Goal: Check status

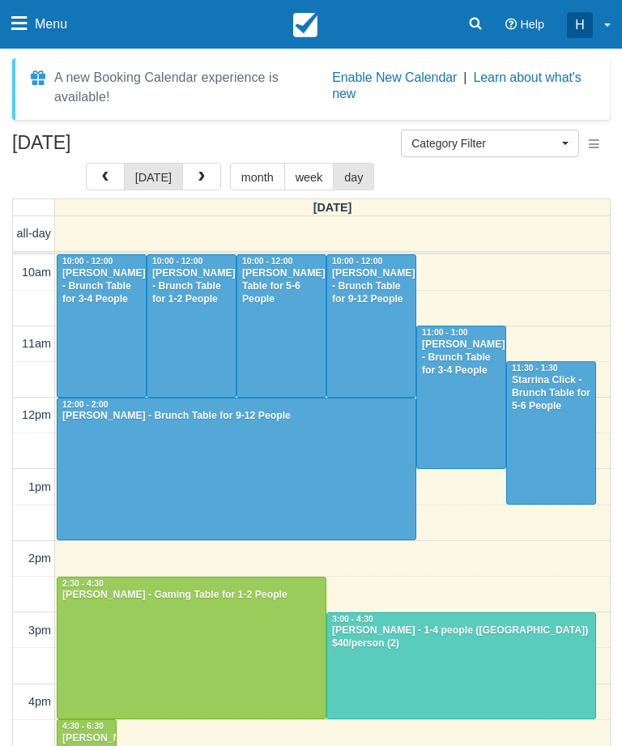
select select
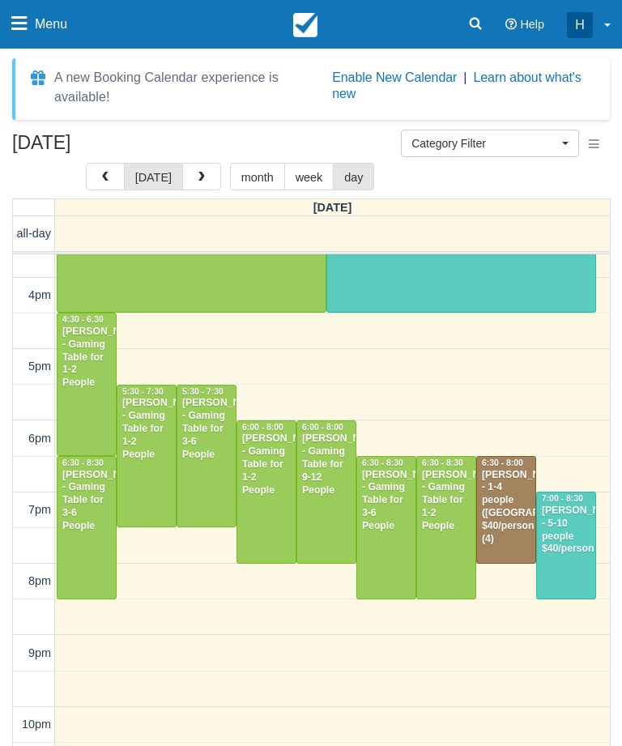
scroll to position [407, 0]
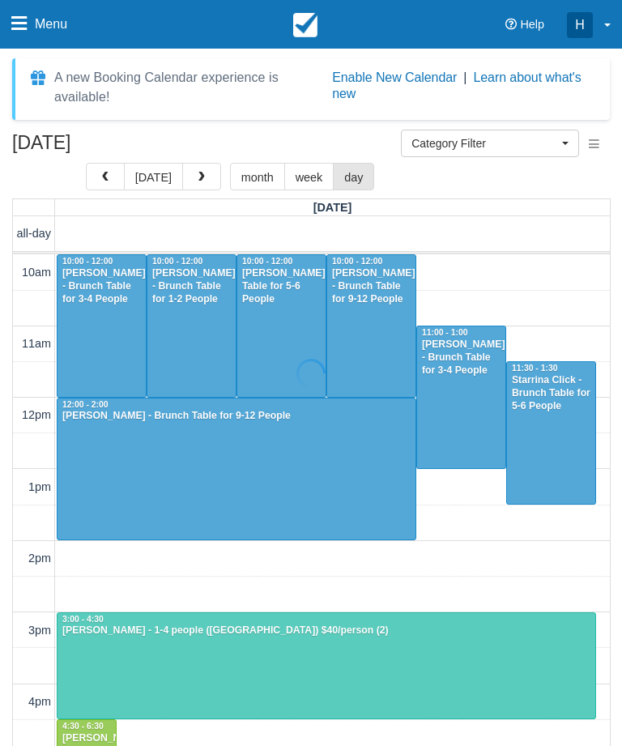
select select
click at [150, 167] on button "today" at bounding box center [153, 177] width 59 height 28
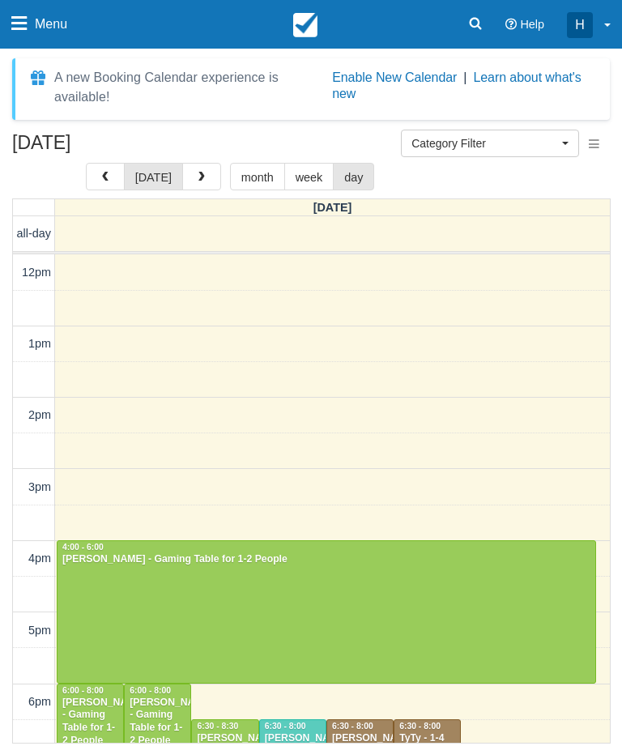
scroll to position [371, 0]
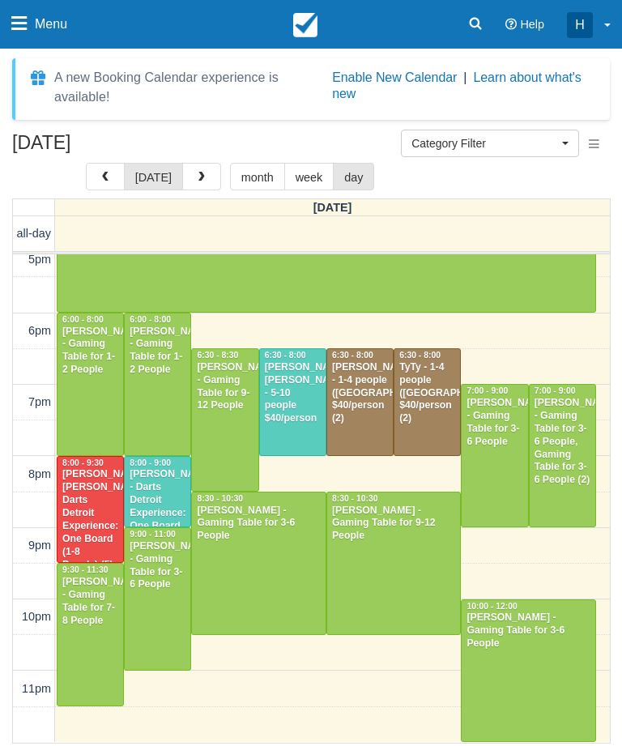
click at [99, 689] on div at bounding box center [91, 635] width 66 height 142
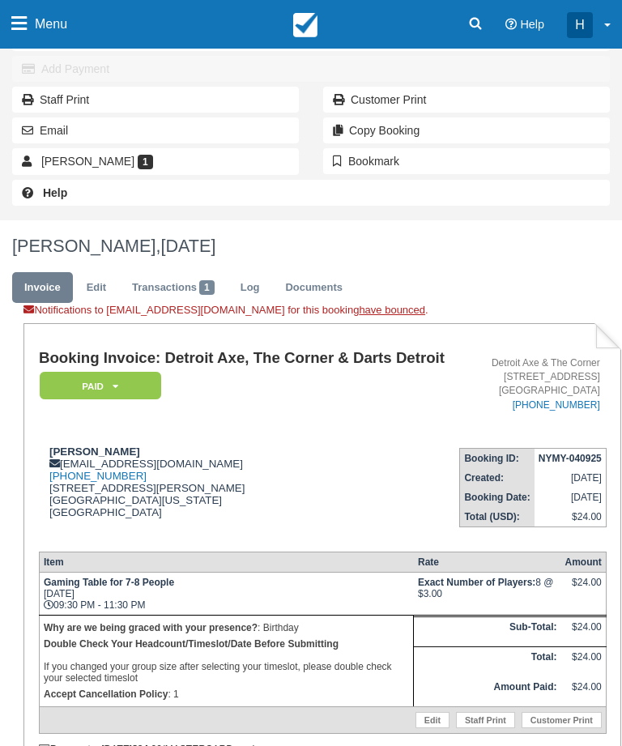
scroll to position [220, 0]
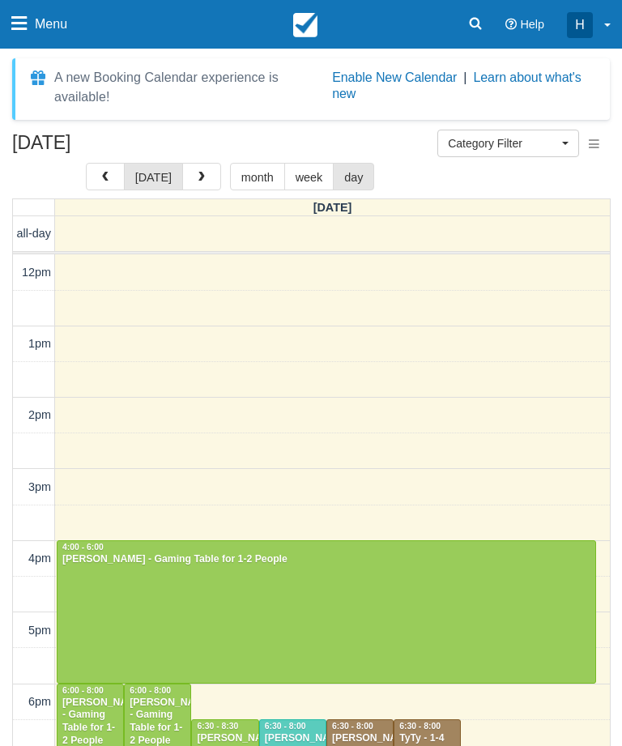
select select
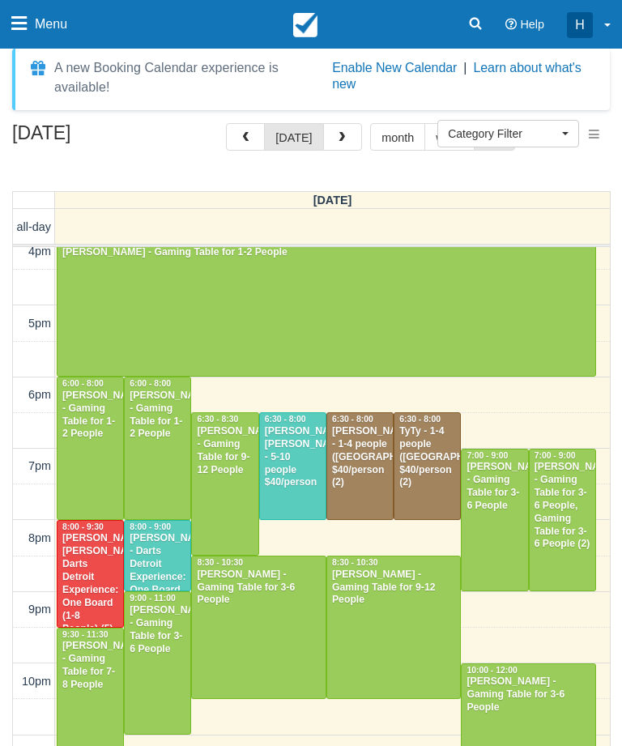
scroll to position [11, 0]
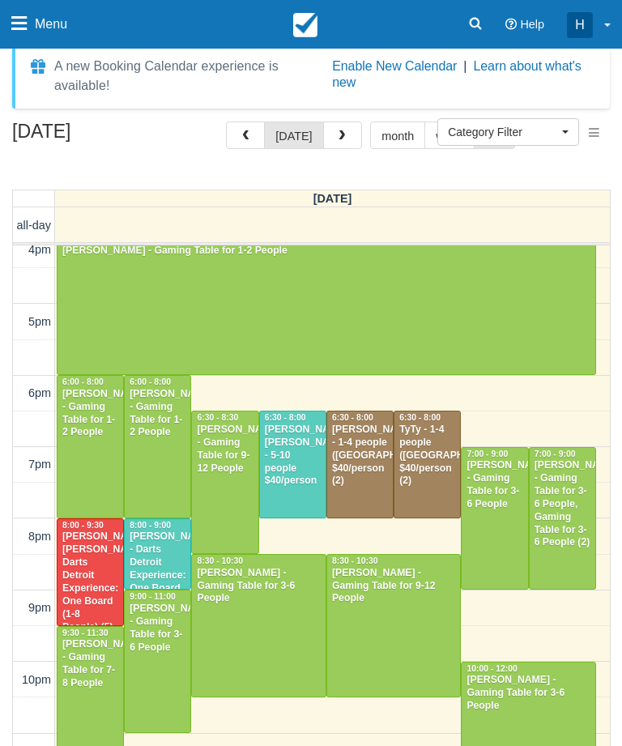
click at [279, 661] on div at bounding box center [258, 627] width 133 height 142
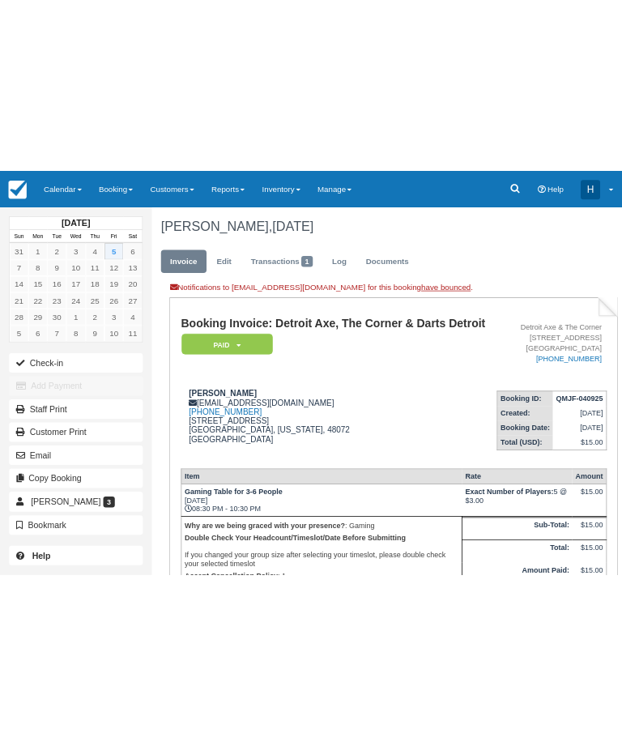
scroll to position [240, 0]
